Goal: Task Accomplishment & Management: Use online tool/utility

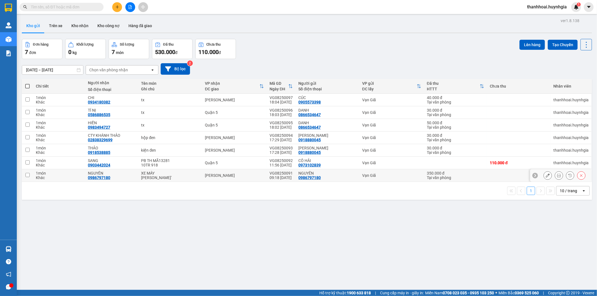
click at [120, 172] on div "NGUYÊN" at bounding box center [112, 173] width 48 height 4
checkbox input "true"
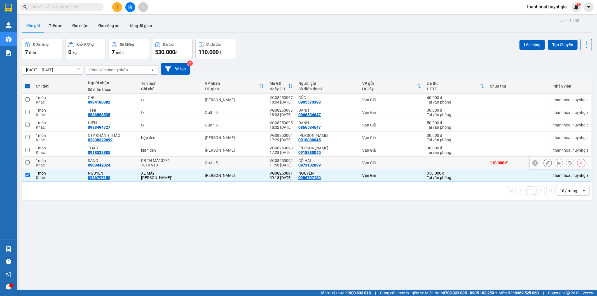
click at [119, 161] on div "SANG" at bounding box center [112, 160] width 48 height 4
checkbox input "true"
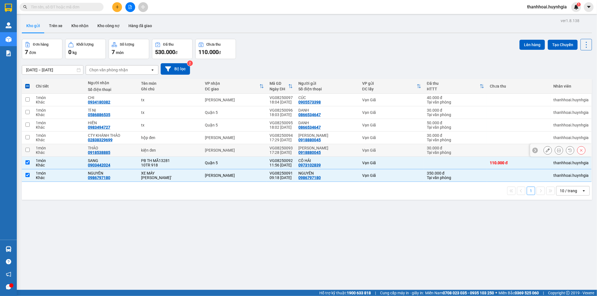
click at [122, 149] on div "THẢO" at bounding box center [112, 148] width 48 height 4
checkbox input "true"
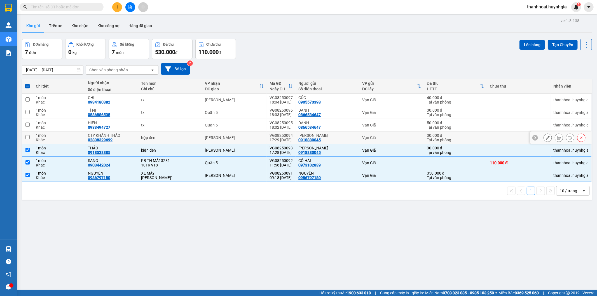
click at [125, 136] on div "CTY KHÁNH THẢO" at bounding box center [112, 135] width 48 height 4
checkbox input "true"
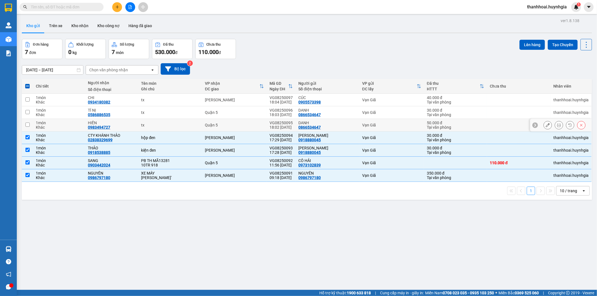
click at [125, 127] on div "HIỀN 0983494727" at bounding box center [112, 125] width 48 height 9
checkbox input "true"
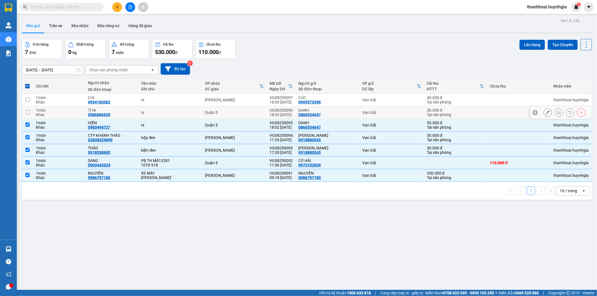
click at [125, 115] on div "TÍ NỊ 0586886535" at bounding box center [112, 112] width 48 height 9
checkbox input "true"
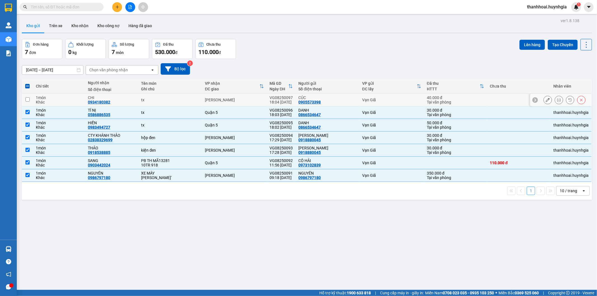
click at [126, 98] on div "CHI" at bounding box center [112, 97] width 48 height 4
checkbox input "true"
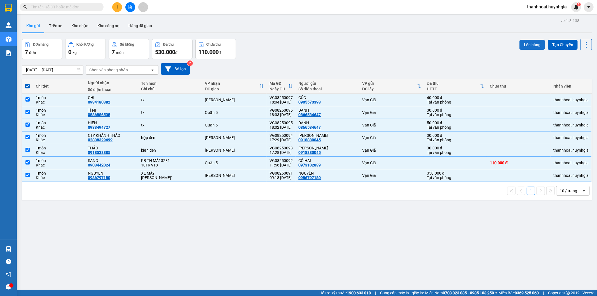
click at [539, 43] on button "Lên hàng" at bounding box center [532, 45] width 25 height 10
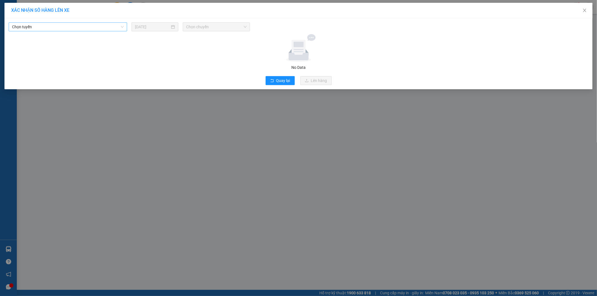
click at [85, 25] on span "Chọn tuyến" at bounding box center [68, 27] width 112 height 8
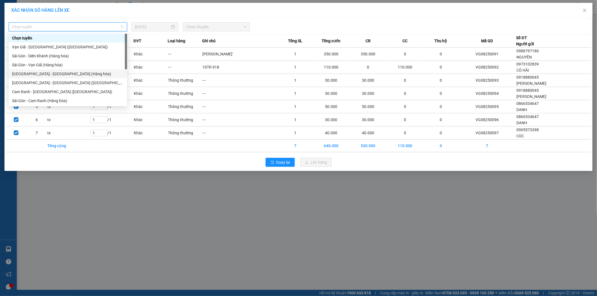
click at [49, 77] on div "[GEOGRAPHIC_DATA] - [GEOGRAPHIC_DATA] (Hàng hóa)" at bounding box center [68, 74] width 112 height 6
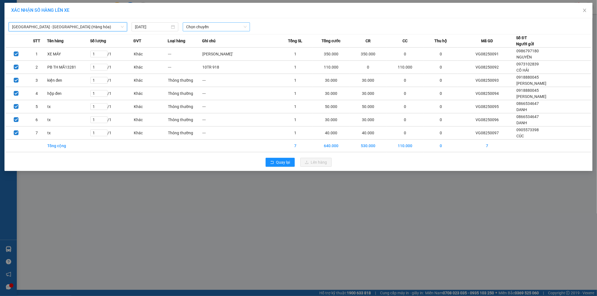
click at [200, 28] on span "Chọn chuyến" at bounding box center [216, 27] width 60 height 8
click at [202, 49] on div "22:00" at bounding box center [208, 47] width 44 height 6
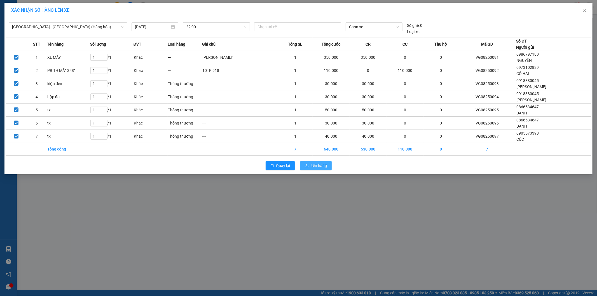
click at [309, 163] on div "Quay lại Lên hàng" at bounding box center [298, 165] width 585 height 15
click at [308, 163] on button "Lên hàng" at bounding box center [315, 165] width 31 height 9
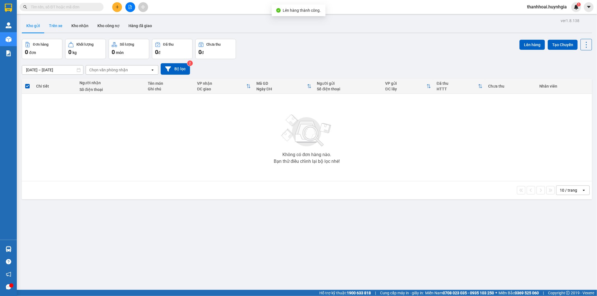
click at [54, 27] on button "Trên xe" at bounding box center [56, 25] width 22 height 13
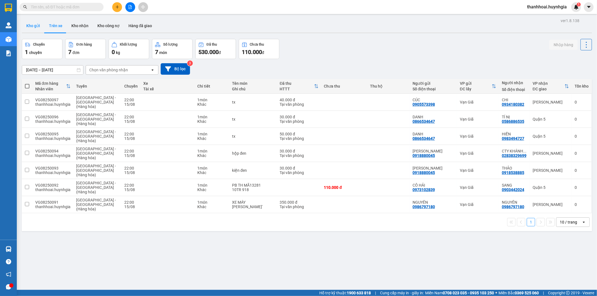
click at [36, 27] on button "Kho gửi" at bounding box center [33, 25] width 23 height 13
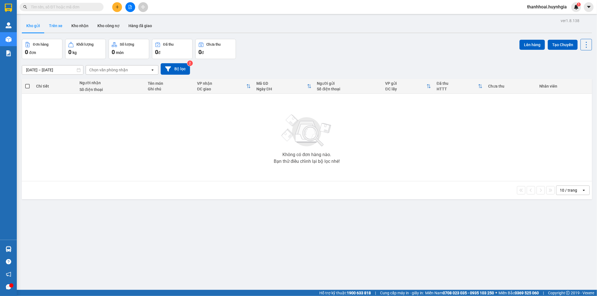
click at [59, 25] on button "Trên xe" at bounding box center [56, 25] width 22 height 13
